Goal: Contribute content: Add original content to the website for others to see

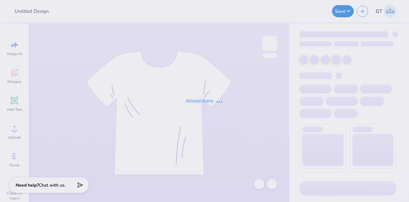
type input "Kappa Delta Homecoming"
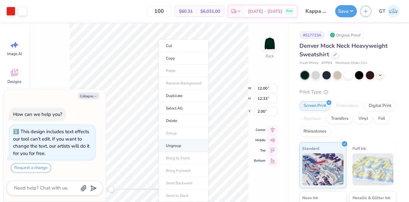
click at [186, 144] on li "Ungroup" at bounding box center [184, 145] width 50 height 12
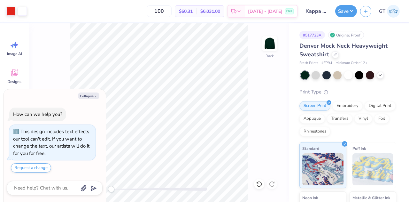
type textarea "x"
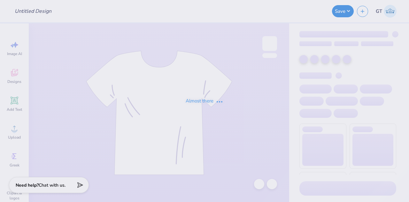
type input "CC GM shirt"
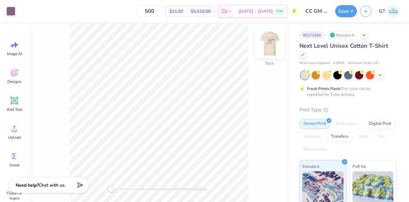
click at [277, 38] on div at bounding box center [269, 43] width 29 height 29
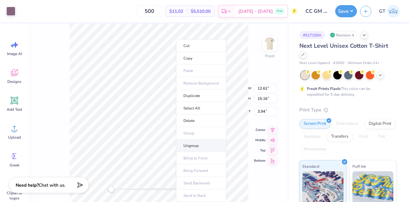
click at [200, 145] on li "Ungroup" at bounding box center [201, 145] width 50 height 12
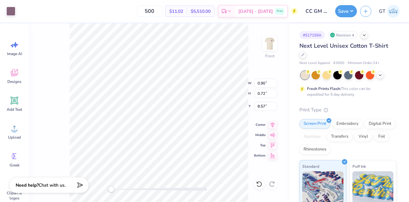
type input "1.05"
type input "8.59"
type input "1.00"
type input "8.60"
type input "0.94"
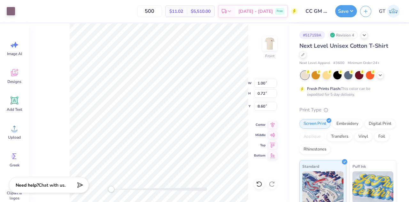
type input "8.59"
type input "0.90"
type input "0.72"
type input "8.57"
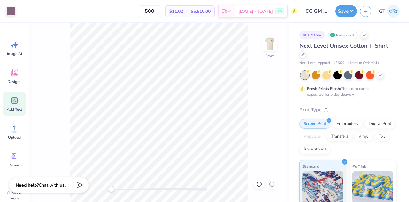
click at [16, 108] on span "Add Text" at bounding box center [14, 109] width 15 height 5
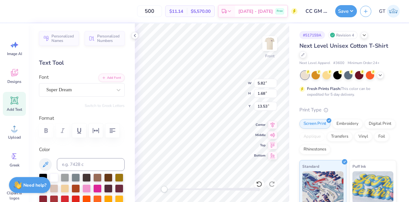
scroll to position [5, 1]
type textarea "™"
click at [105, 165] on input at bounding box center [91, 164] width 68 height 13
type input "5405c"
click at [90, 167] on input at bounding box center [91, 164] width 68 height 13
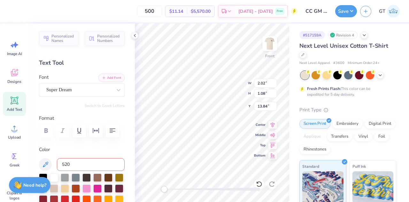
type input "5205"
click at [95, 87] on div "Super Dream" at bounding box center [79, 90] width 67 height 10
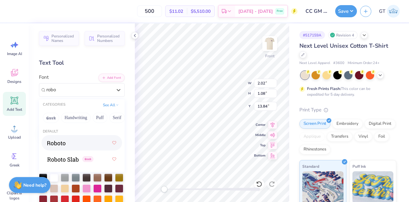
click at [77, 145] on div at bounding box center [81, 143] width 69 height 12
type input "robo"
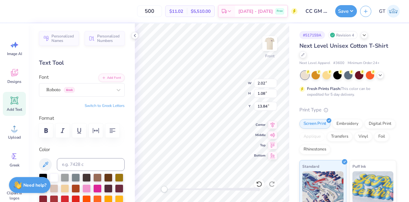
type input "0.44"
type input "0.23"
type input "19.65"
type input "0.23"
type input "0.12"
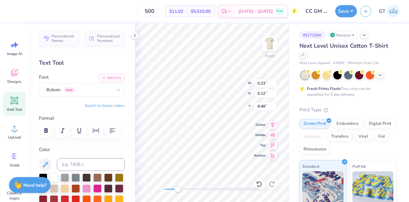
type input "8.48"
type input "0.90"
type input "0.72"
type input "8.57"
type input "0.98"
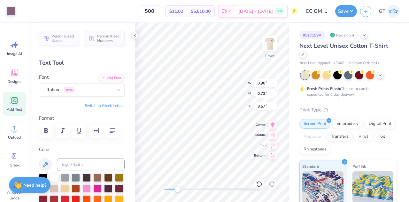
type input "0.73"
type input "8.55"
type input "0.94"
type input "0.72"
type input "8.59"
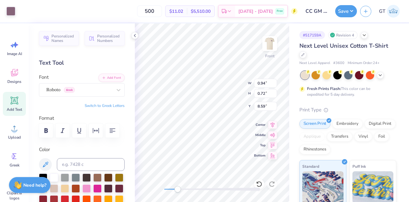
type input "1.00"
type input "8.60"
type input "1.05"
type input "8.59"
type input "5.83"
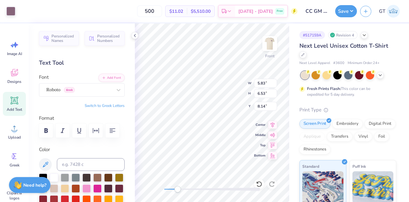
type input "6.53"
type input "8.14"
type input "0.18"
type input "0.09"
type input "9.16"
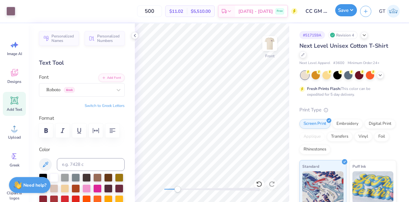
click at [350, 12] on button "Save" at bounding box center [347, 10] width 22 height 12
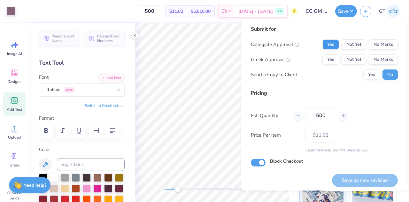
click at [326, 42] on button "Yes" at bounding box center [331, 44] width 17 height 10
click at [371, 59] on button "No Marks" at bounding box center [383, 59] width 29 height 10
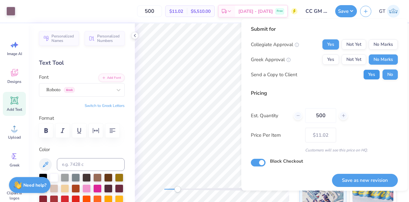
click at [369, 71] on button "Yes" at bounding box center [372, 74] width 17 height 10
click at [346, 181] on button "Save as new revision" at bounding box center [365, 180] width 66 height 13
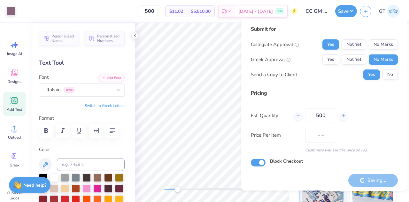
type input "$11.02"
